Goal: Task Accomplishment & Management: Manage account settings

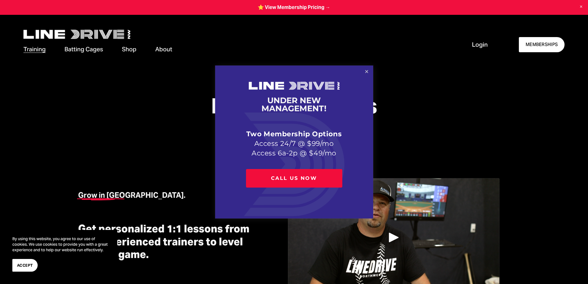
click at [364, 68] on link "Close" at bounding box center [366, 71] width 11 height 11
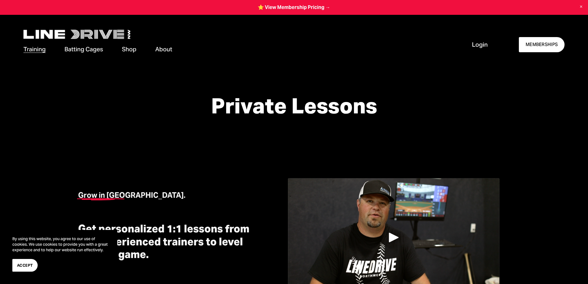
click at [480, 41] on span "Login" at bounding box center [480, 44] width 16 height 8
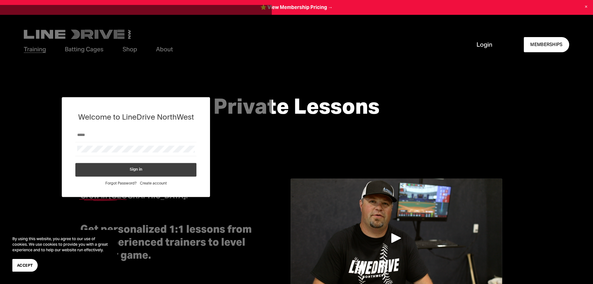
click at [155, 169] on button "Sign in" at bounding box center [135, 170] width 121 height 14
click at [142, 168] on button "Sign in" at bounding box center [135, 170] width 121 height 14
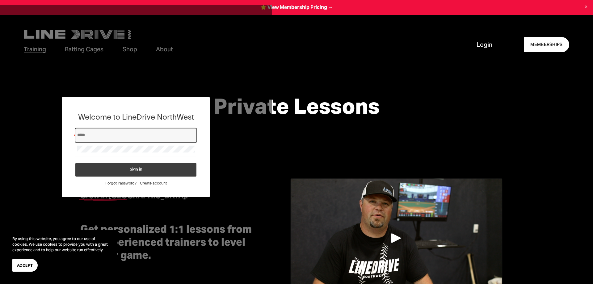
click at [104, 134] on input "Email" at bounding box center [136, 134] width 118 height 7
type input "**********"
click at [75, 163] on button "Sign in" at bounding box center [135, 170] width 121 height 14
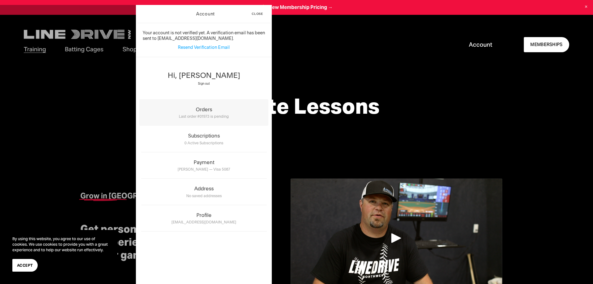
click at [201, 110] on div "Orders" at bounding box center [204, 109] width 126 height 6
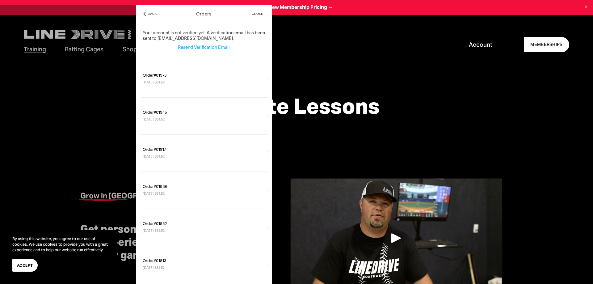
click at [153, 12] on button "Back" at bounding box center [150, 14] width 19 height 18
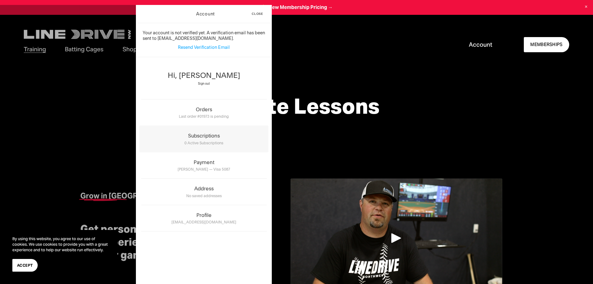
click at [203, 139] on div "0 Active subscriptions" at bounding box center [204, 142] width 126 height 6
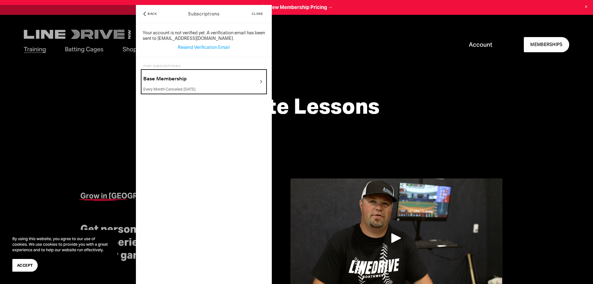
click at [255, 78] on div "Base Membership every month · Canceled March 6" at bounding box center [203, 82] width 121 height 20
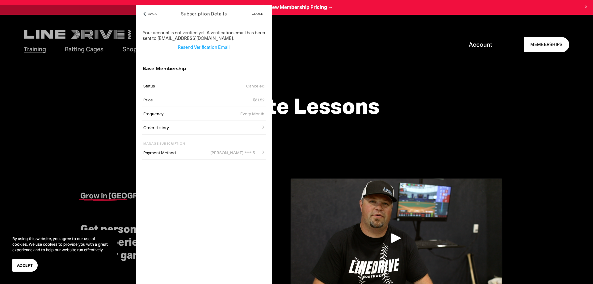
click at [253, 127] on div at bounding box center [236, 127] width 46 height 7
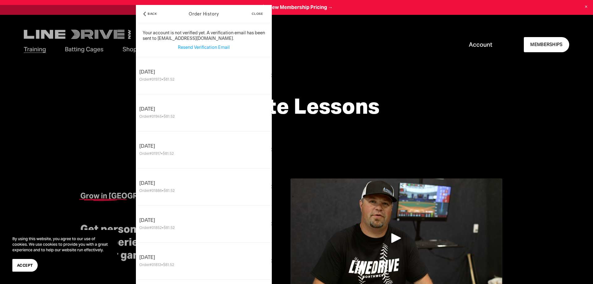
click at [259, 13] on span "Close" at bounding box center [257, 13] width 11 height 3
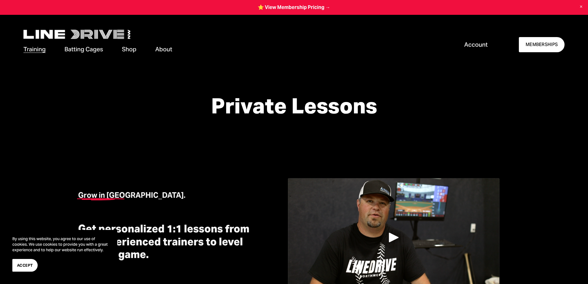
click at [31, 264] on span "Accept" at bounding box center [25, 265] width 16 height 6
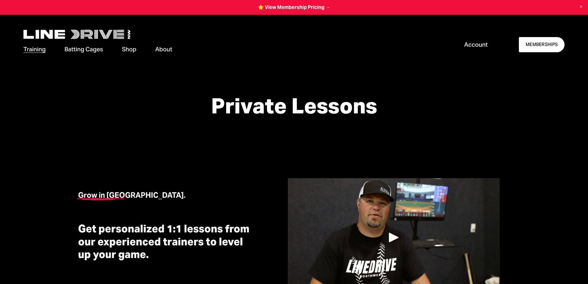
click at [476, 44] on span "Account" at bounding box center [475, 44] width 23 height 8
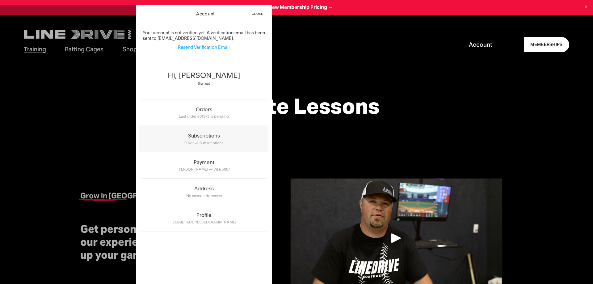
click at [198, 138] on div "Subscriptions" at bounding box center [204, 135] width 126 height 6
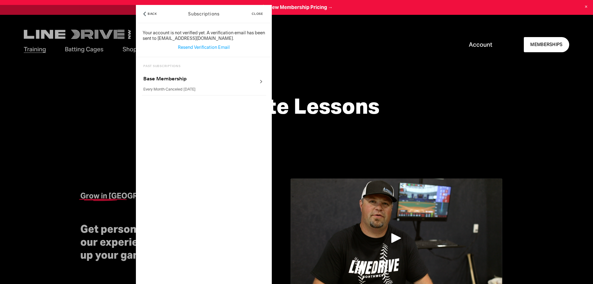
click at [258, 15] on span "Close" at bounding box center [257, 13] width 11 height 3
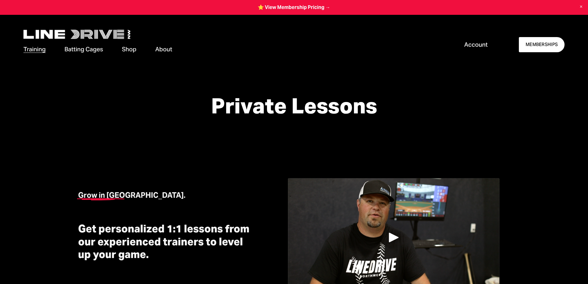
click at [474, 46] on span "Account" at bounding box center [475, 44] width 23 height 8
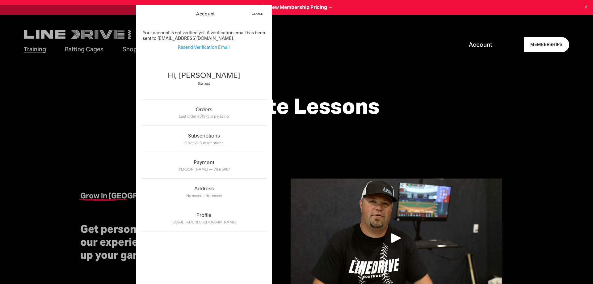
click at [586, 4] on span "Close Announcement" at bounding box center [586, 7] width 14 height 14
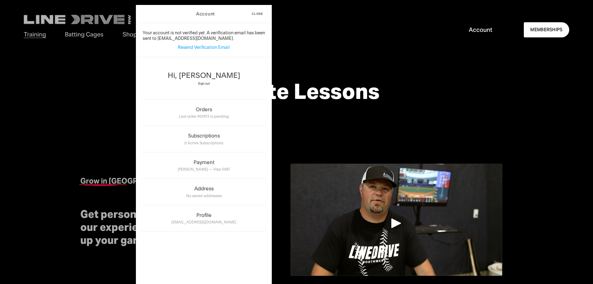
click at [257, 14] on span "Close" at bounding box center [257, 13] width 11 height 3
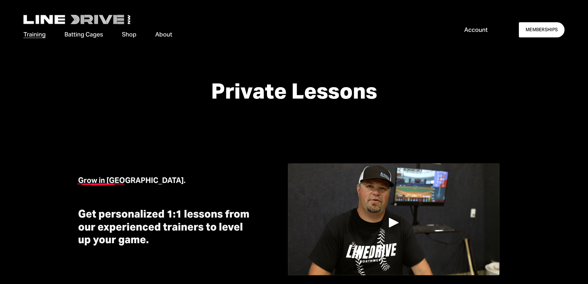
click at [480, 32] on span "Account" at bounding box center [475, 30] width 23 height 8
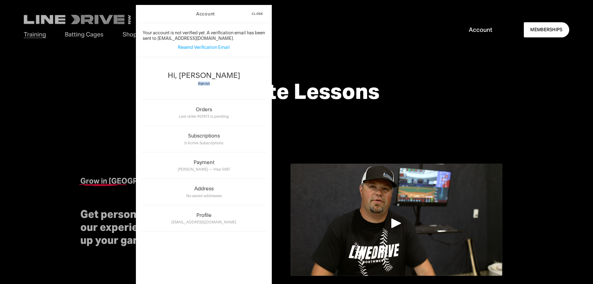
drag, startPoint x: 202, startPoint y: 86, endPoint x: 202, endPoint y: 81, distance: 4.6
click at [202, 81] on div "Hi, Lisa Sign out" at bounding box center [204, 79] width 126 height 39
click at [202, 81] on span "Sign out" at bounding box center [204, 83] width 12 height 4
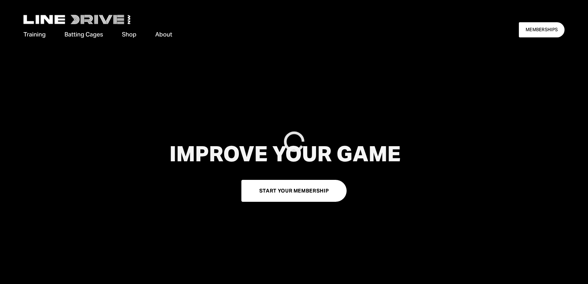
click at [540, 34] on link "MEMBERSHIPS" at bounding box center [541, 29] width 45 height 15
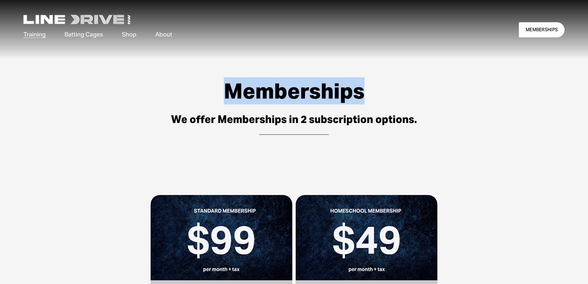
drag, startPoint x: 587, startPoint y: 22, endPoint x: 587, endPoint y: 76, distance: 54.0
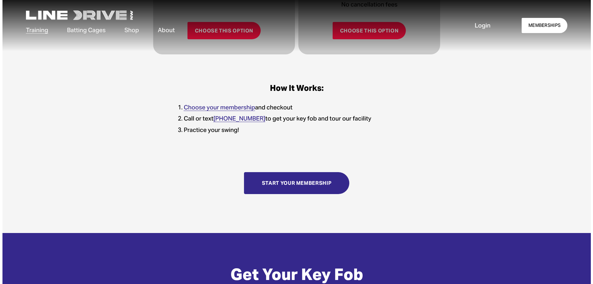
scroll to position [407, 0]
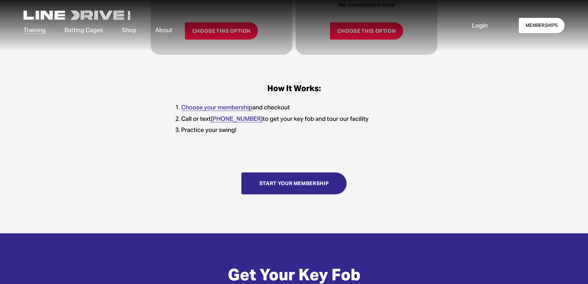
click at [482, 26] on span "Login" at bounding box center [480, 25] width 16 height 8
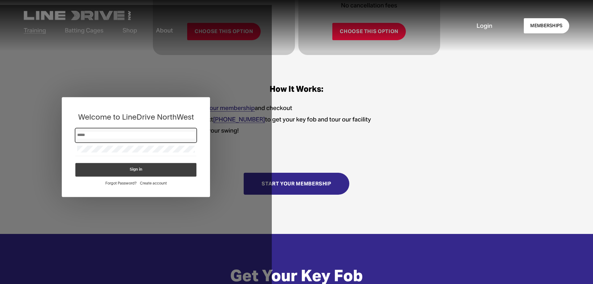
type input "**********"
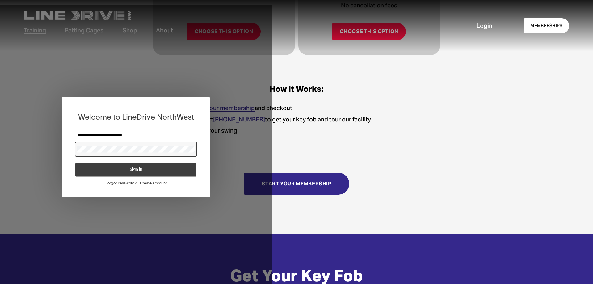
click at [75, 163] on button "Sign in" at bounding box center [135, 170] width 121 height 14
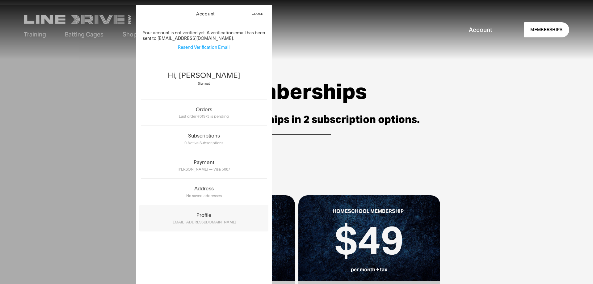
click at [194, 216] on div "Profile" at bounding box center [204, 215] width 126 height 6
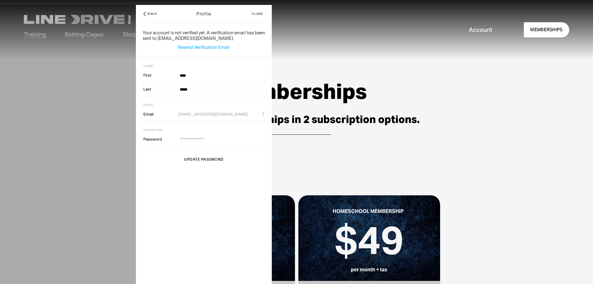
click at [478, 29] on span "Account" at bounding box center [480, 30] width 23 height 8
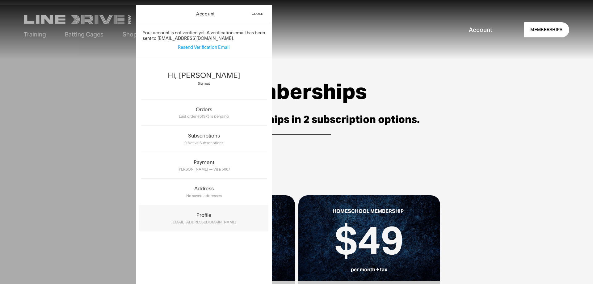
click at [214, 226] on div "Profile kerryandlisacraig@hotmail.com" at bounding box center [204, 218] width 126 height 27
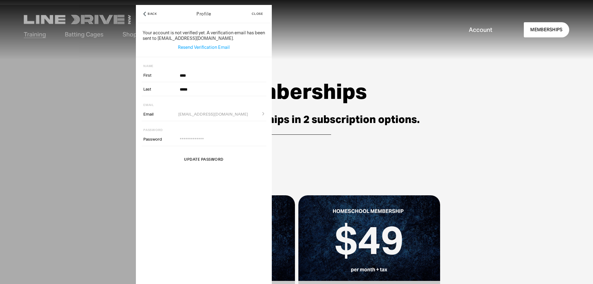
click at [155, 15] on span "Back" at bounding box center [153, 13] width 10 height 3
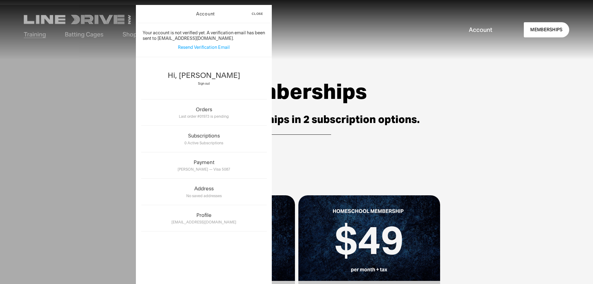
click at [204, 83] on span "Sign out" at bounding box center [204, 83] width 12 height 4
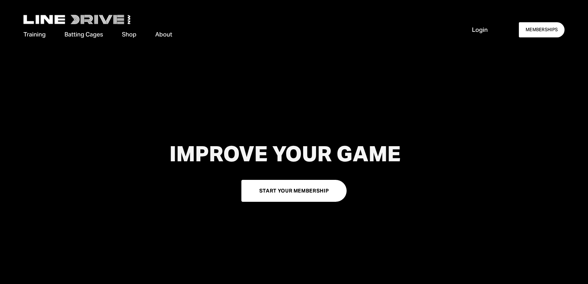
click at [480, 29] on span "Login" at bounding box center [480, 30] width 16 height 8
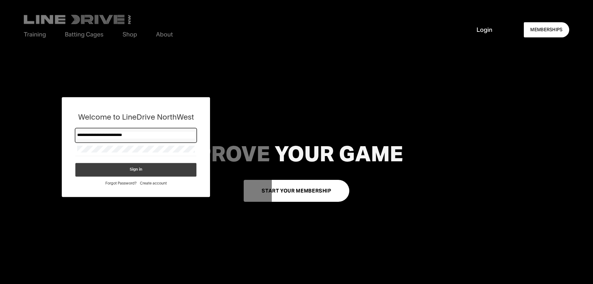
click at [139, 135] on input "**********" at bounding box center [136, 134] width 118 height 7
type input "*"
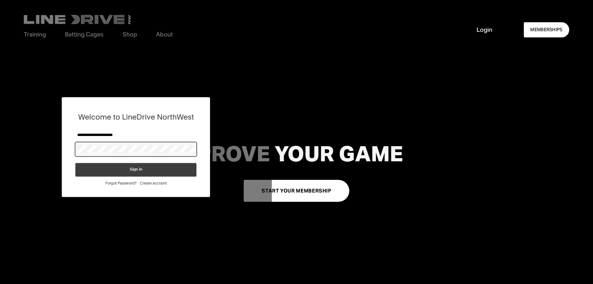
click at [75, 163] on button "Sign in" at bounding box center [135, 170] width 121 height 14
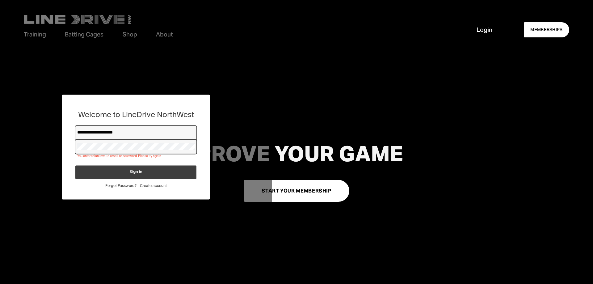
click at [137, 134] on input "**********" at bounding box center [136, 132] width 118 height 7
type input "*"
type input "**********"
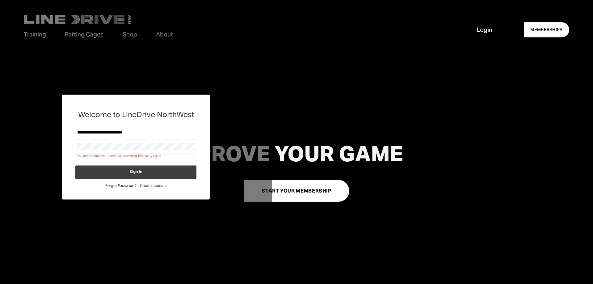
click at [142, 174] on button "Sign in" at bounding box center [135, 172] width 121 height 14
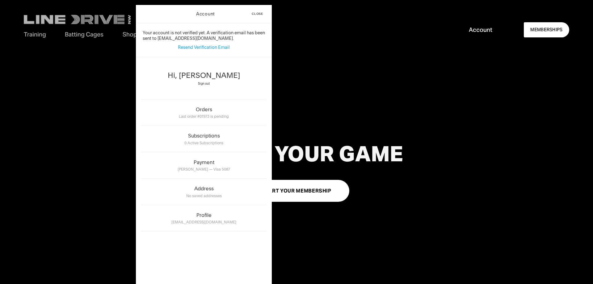
click at [256, 11] on button "Close" at bounding box center [257, 14] width 19 height 18
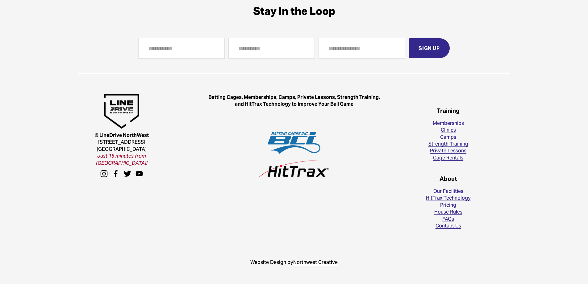
scroll to position [1813, 0]
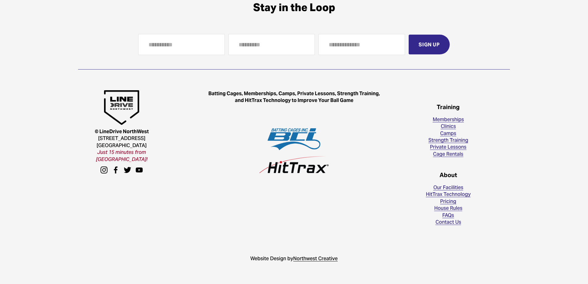
click at [449, 223] on link "Contact Us" at bounding box center [449, 222] width 26 height 7
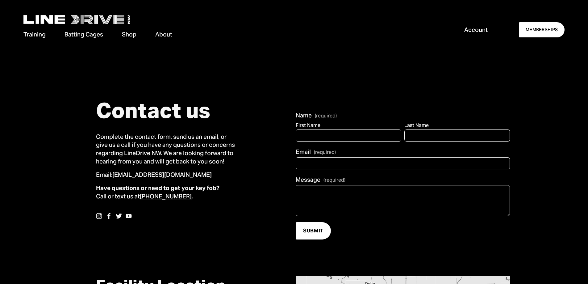
click at [478, 29] on span "Account" at bounding box center [475, 30] width 23 height 8
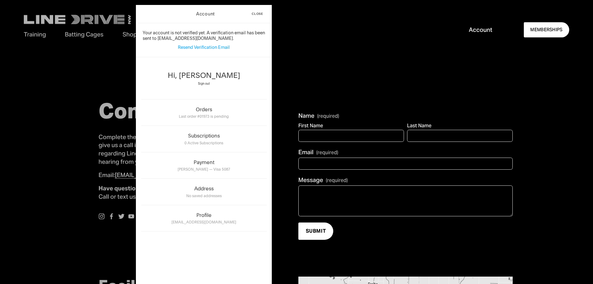
click at [259, 12] on button "Close" at bounding box center [257, 14] width 19 height 18
